Goal: Information Seeking & Learning: Check status

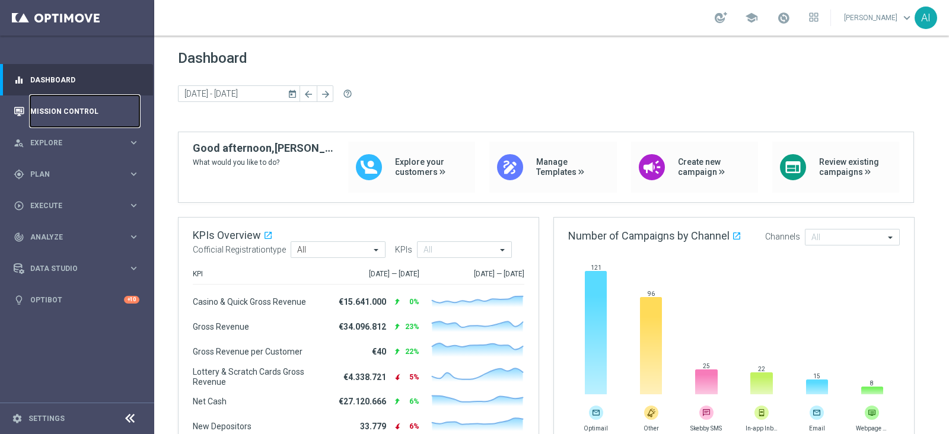
click at [67, 111] on link "Mission Control" at bounding box center [84, 110] width 109 height 31
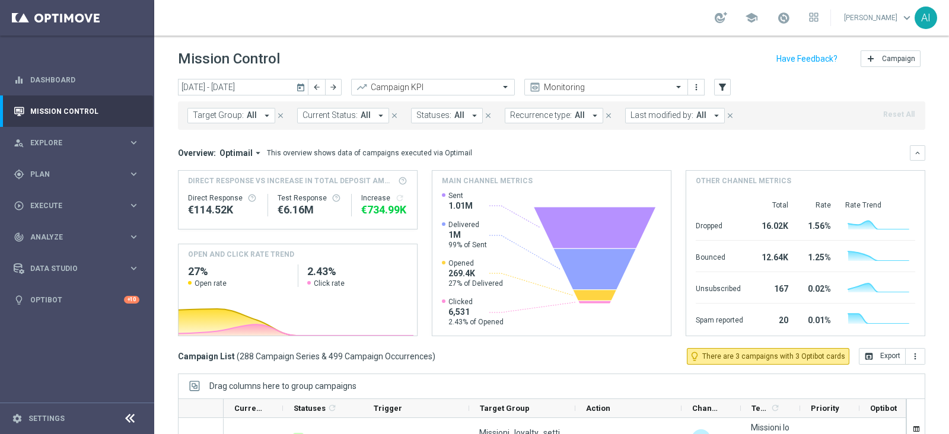
click at [304, 87] on icon "today" at bounding box center [301, 87] width 11 height 11
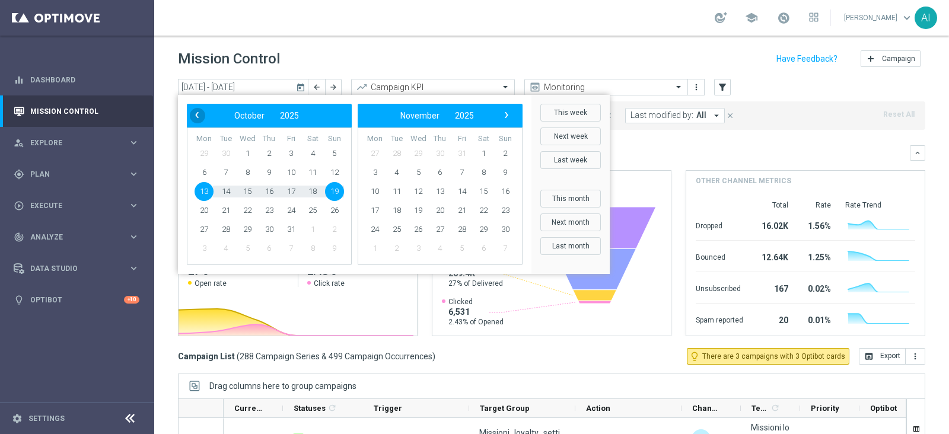
click at [196, 117] on span "‹" at bounding box center [196, 114] width 15 height 15
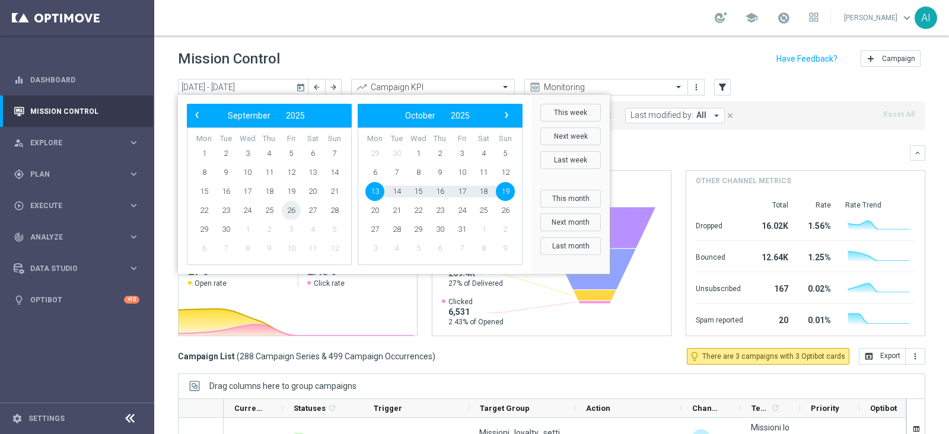
click at [296, 208] on span "26" at bounding box center [291, 210] width 19 height 19
click at [228, 229] on span "30" at bounding box center [225, 229] width 19 height 19
type input "[DATE] - [DATE]"
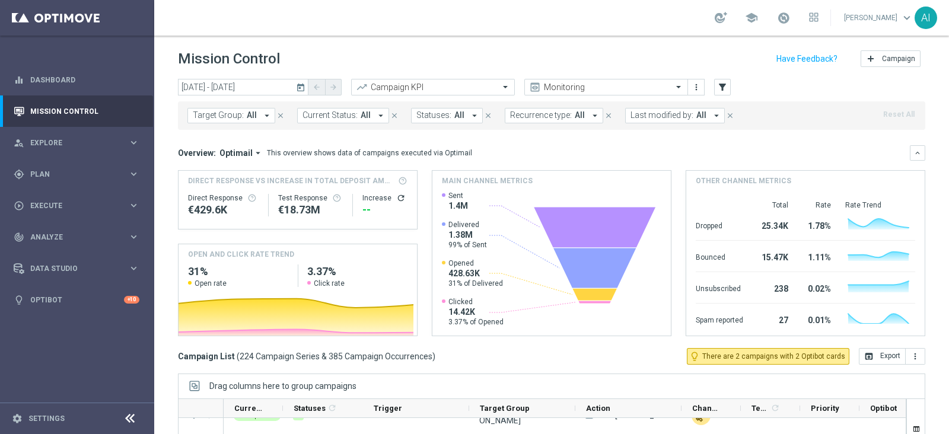
click at [696, 119] on span "All" at bounding box center [701, 115] width 10 height 10
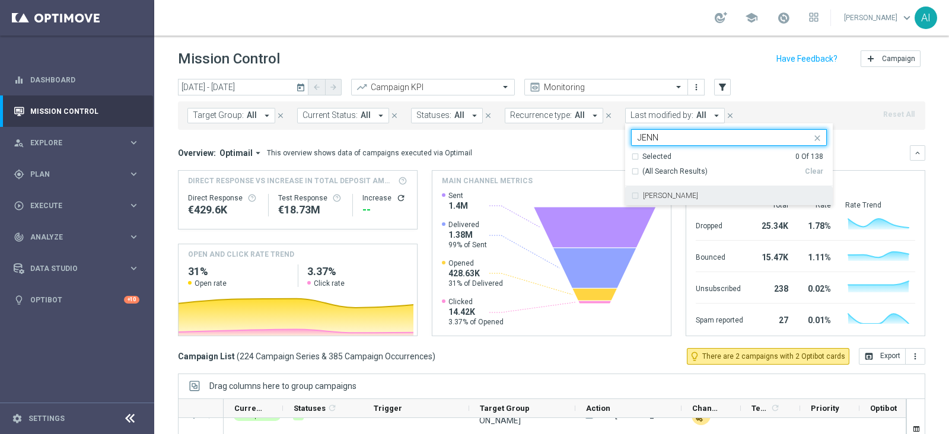
click at [664, 192] on div "[PERSON_NAME]" at bounding box center [729, 195] width 196 height 19
type input "JENN"
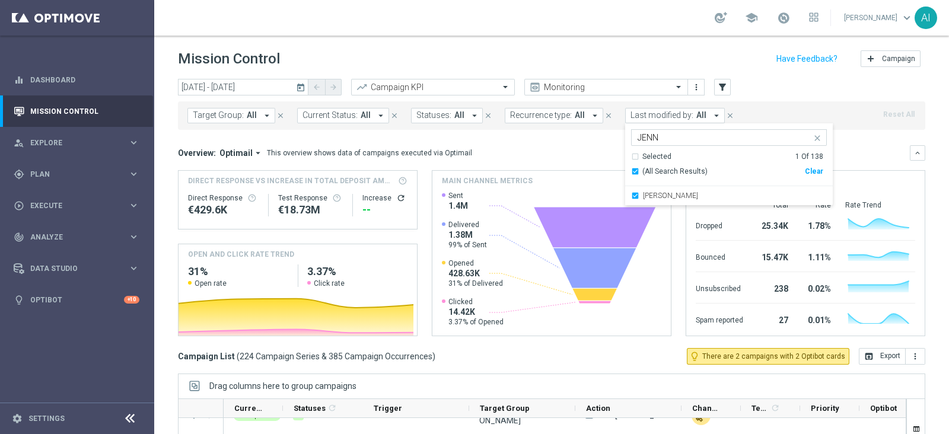
click at [863, 135] on mini-dashboard "Overview: Optimail arrow_drop_down This overview shows data of campaigns execut…" at bounding box center [551, 239] width 747 height 218
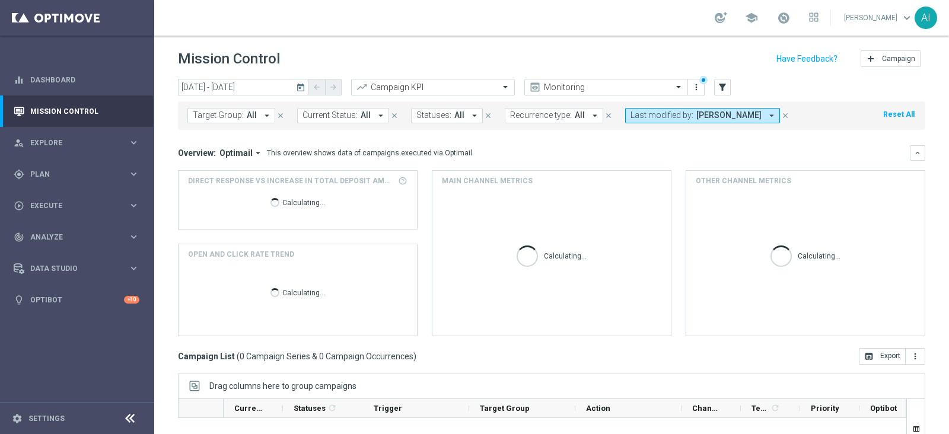
click at [771, 118] on icon "arrow_drop_down" at bounding box center [771, 115] width 11 height 11
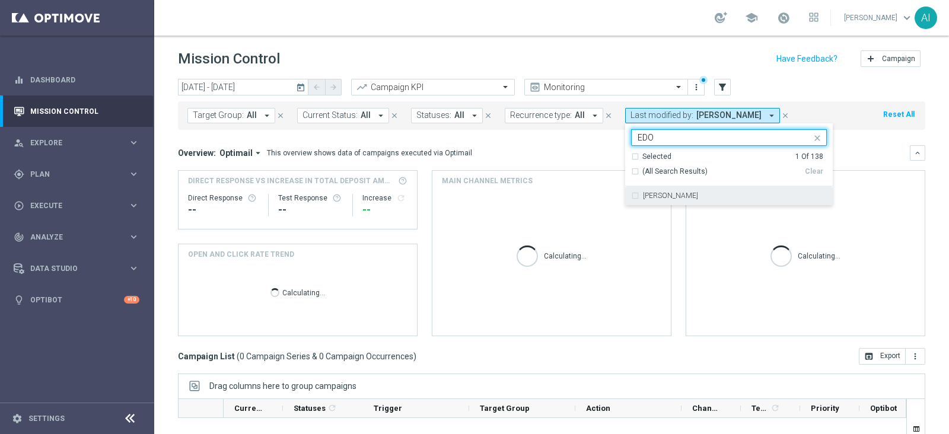
click at [688, 197] on div "[PERSON_NAME]" at bounding box center [735, 195] width 184 height 7
type input "EDO"
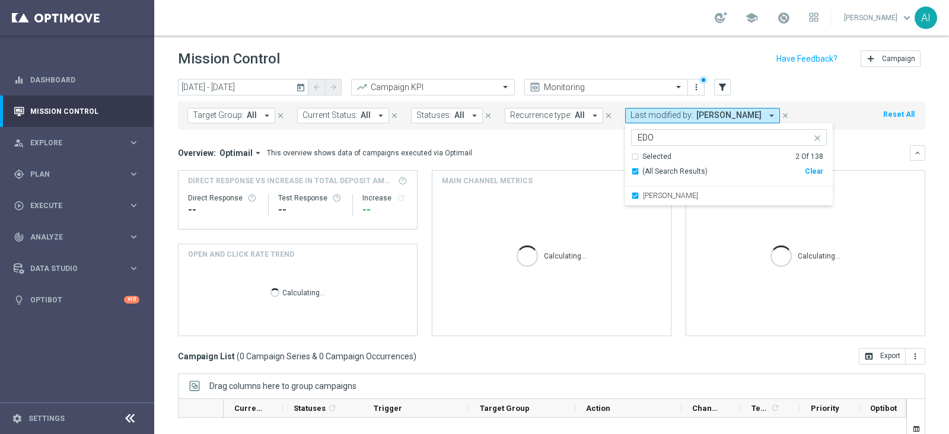
click at [867, 141] on mini-dashboard "Overview: Optimail arrow_drop_down This overview shows data of campaigns execut…" at bounding box center [551, 239] width 747 height 218
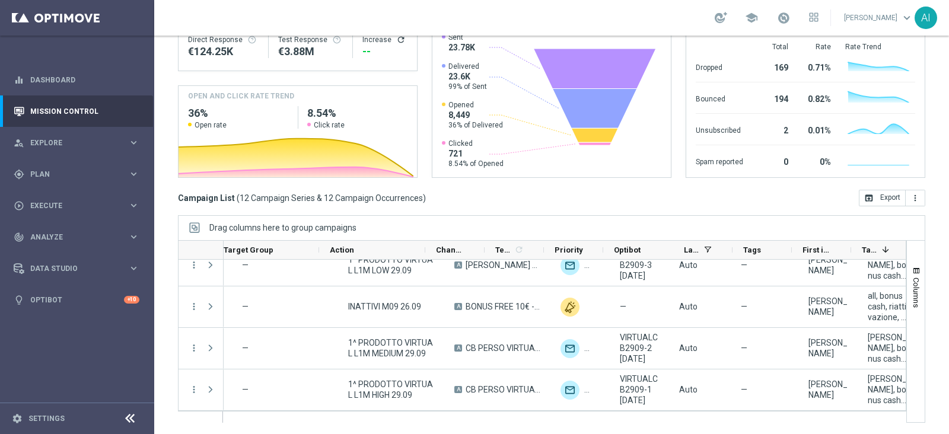
scroll to position [0, 341]
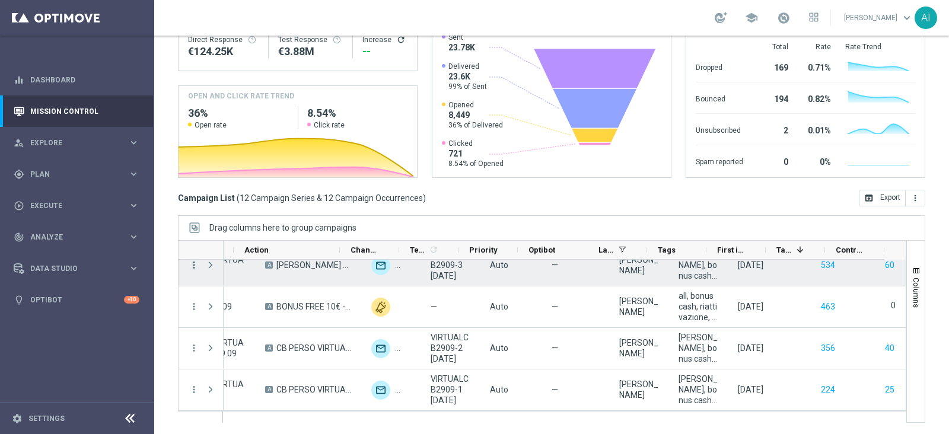
click at [193, 261] on icon "more_vert" at bounding box center [194, 265] width 11 height 11
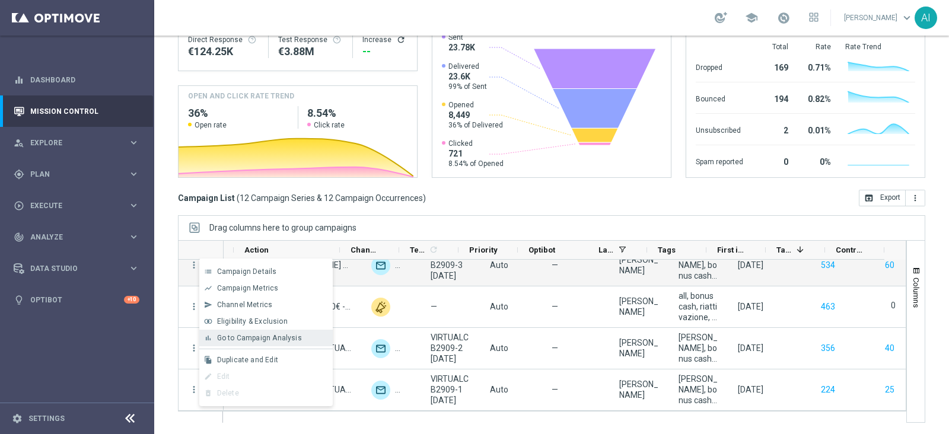
click at [241, 336] on span "Go to Campaign Analysis" at bounding box center [259, 338] width 85 height 8
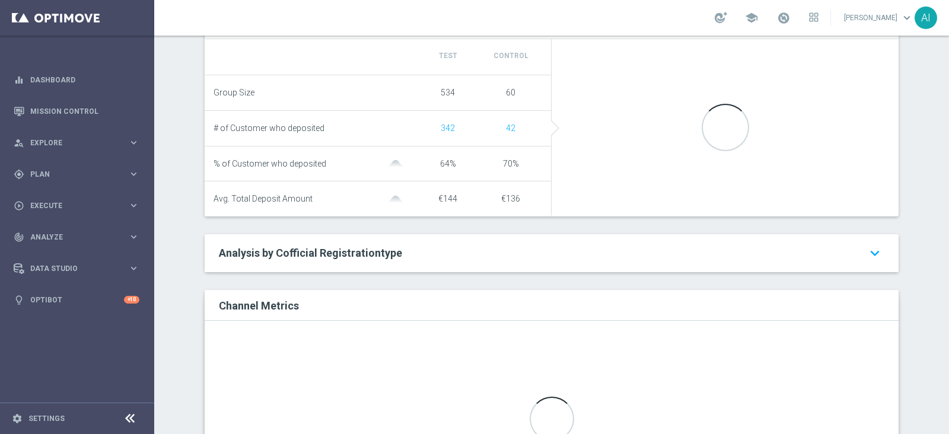
scroll to position [296, 0]
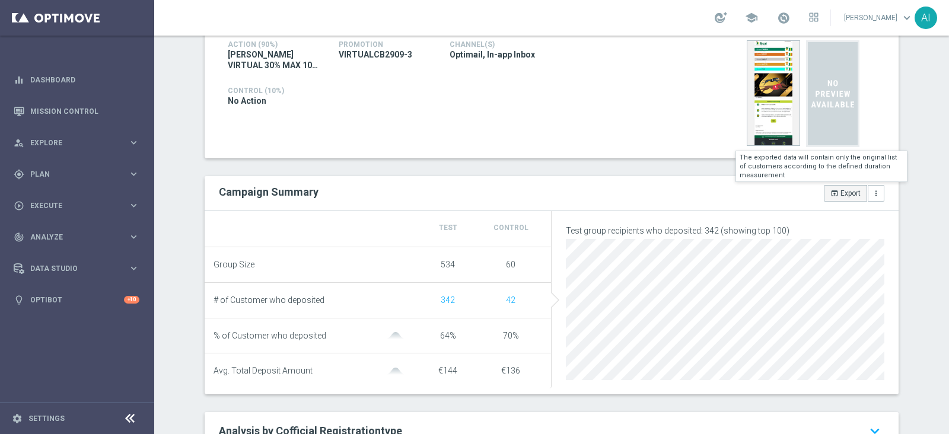
click at [830, 194] on icon "open_in_browser" at bounding box center [834, 193] width 8 height 8
click at [391, 262] on div "Group Size" at bounding box center [314, 265] width 203 height 10
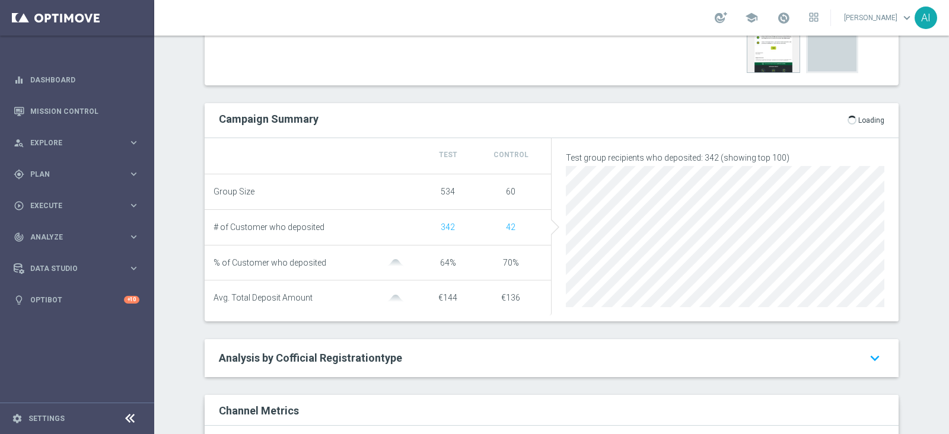
scroll to position [371, 0]
click at [826, 90] on div "Execution Details Action (90%) CB PERSO VIRTUAL 30% MAX 100 EURO - SPENDIBILE V…" at bounding box center [552, 353] width 694 height 887
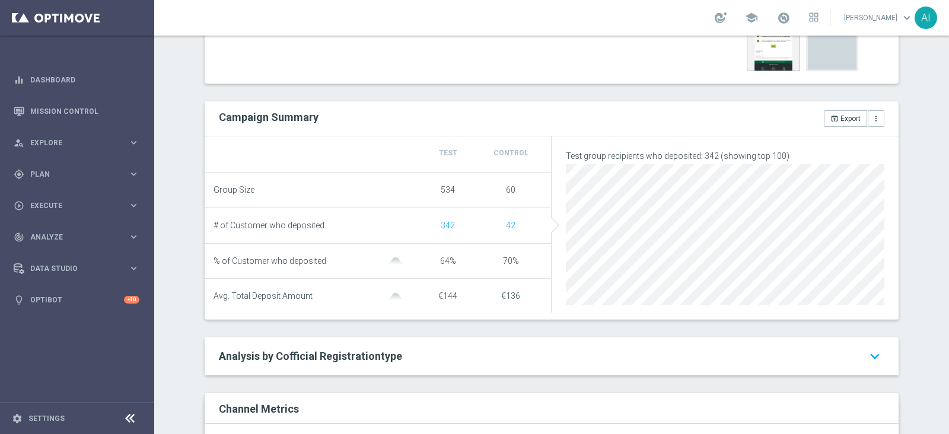
scroll to position [0, 0]
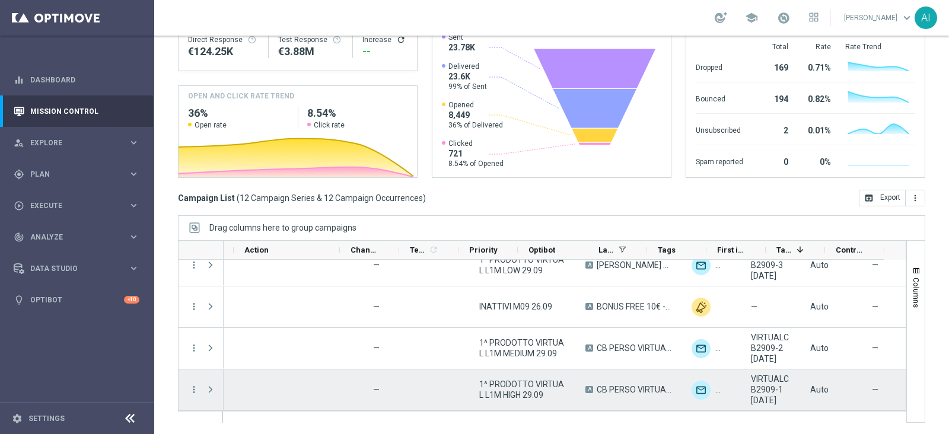
scroll to position [0, 341]
